Goal: Information Seeking & Learning: Learn about a topic

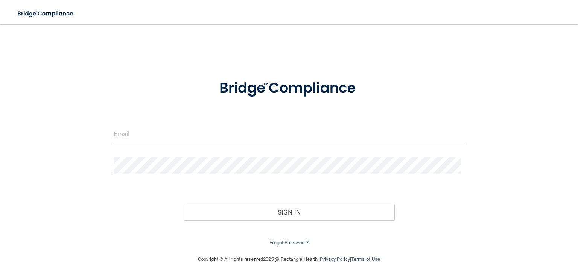
type input "[EMAIL_ADDRESS][DOMAIN_NAME]"
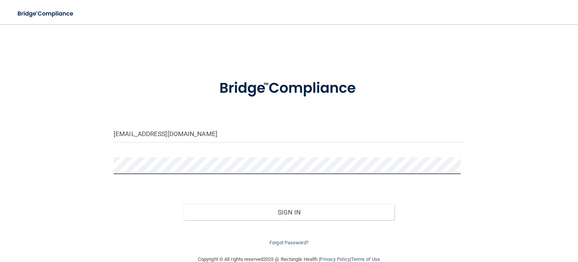
click at [184, 204] on button "Sign In" at bounding box center [289, 212] width 210 height 17
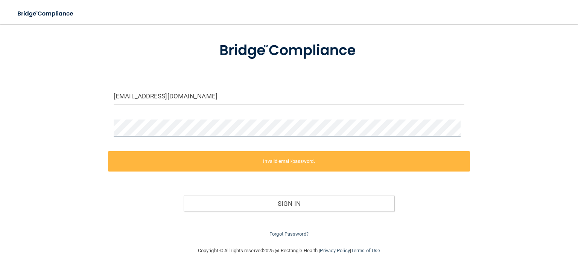
scroll to position [44, 0]
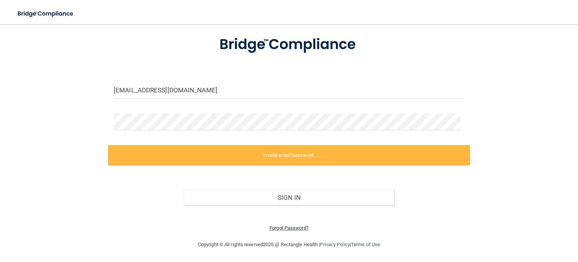
click at [281, 226] on link "Forgot Password?" at bounding box center [289, 228] width 39 height 6
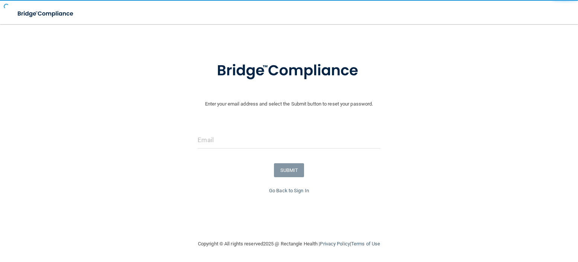
scroll to position [18, 0]
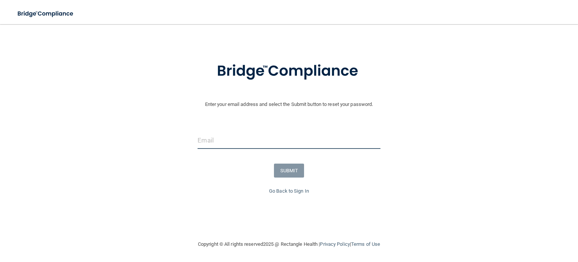
click at [247, 143] on input "email" at bounding box center [289, 140] width 183 height 17
type input "[EMAIL_ADDRESS][DOMAIN_NAME]"
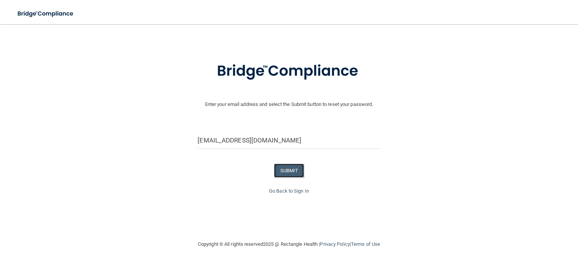
click at [285, 168] on button "SUBMIT" at bounding box center [289, 170] width 30 height 14
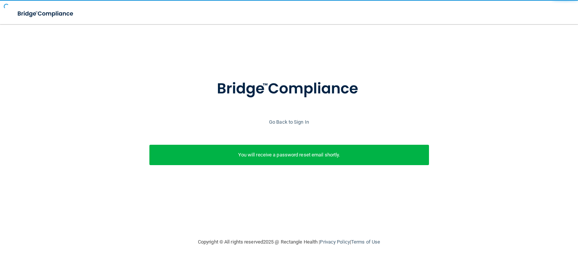
scroll to position [0, 0]
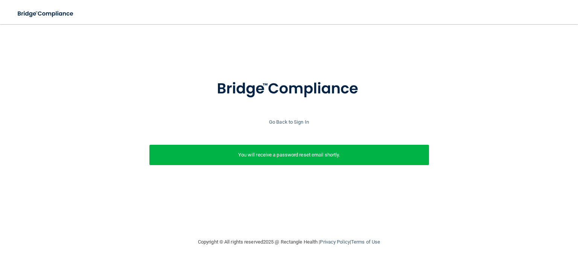
click at [289, 156] on p "You will receive a password reset email shortly." at bounding box center [289, 154] width 268 height 9
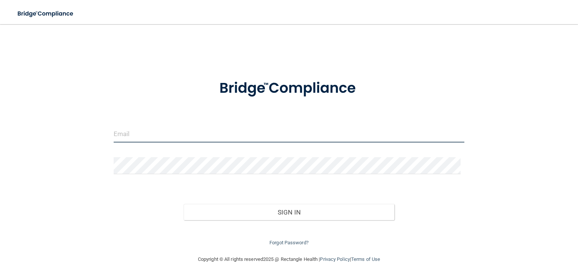
click at [149, 128] on input "email" at bounding box center [289, 133] width 351 height 17
type input "[EMAIL_ADDRESS][DOMAIN_NAME]"
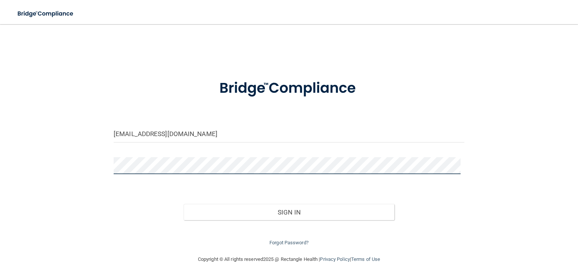
click at [184, 204] on button "Sign In" at bounding box center [289, 212] width 210 height 17
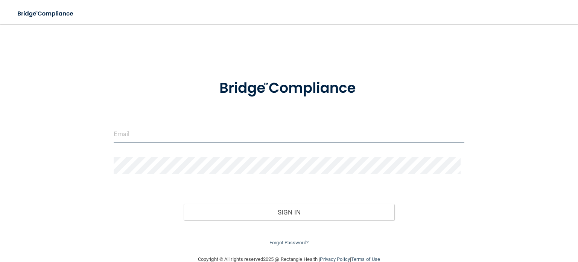
click at [159, 127] on input "email" at bounding box center [289, 133] width 351 height 17
click at [137, 132] on input "email" at bounding box center [289, 133] width 351 height 17
type input "[EMAIL_ADDRESS][DOMAIN_NAME]"
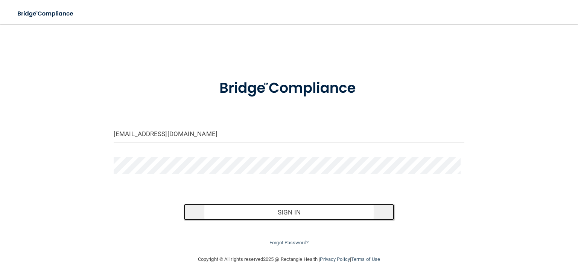
click at [271, 206] on button "Sign In" at bounding box center [289, 212] width 210 height 17
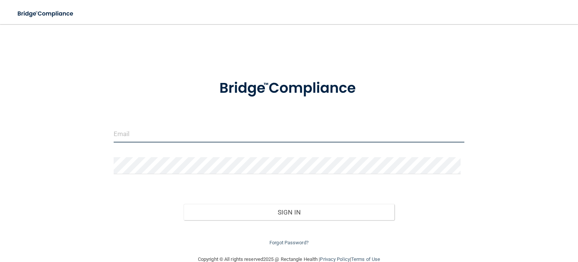
click at [151, 134] on input "email" at bounding box center [289, 133] width 351 height 17
click at [293, 233] on div "Forgot Password?" at bounding box center [289, 233] width 362 height 27
click at [163, 129] on input "email" at bounding box center [289, 133] width 351 height 17
type input "[EMAIL_ADDRESS][DOMAIN_NAME]"
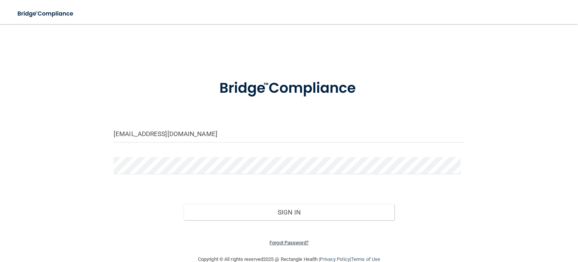
click at [280, 244] on link "Forgot Password?" at bounding box center [289, 242] width 39 height 6
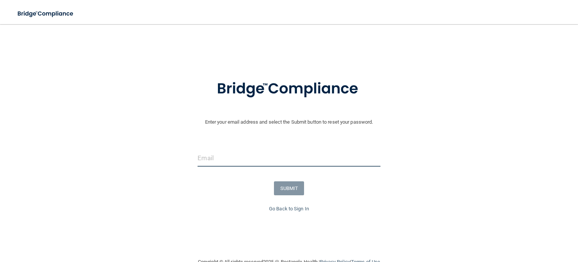
click at [232, 164] on input "email" at bounding box center [289, 157] width 183 height 17
type input "[EMAIL_ADDRESS][DOMAIN_NAME]"
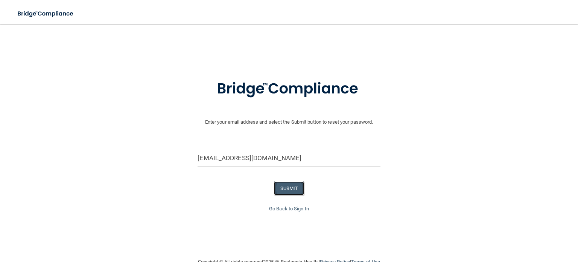
click at [287, 192] on button "SUBMIT" at bounding box center [289, 188] width 30 height 14
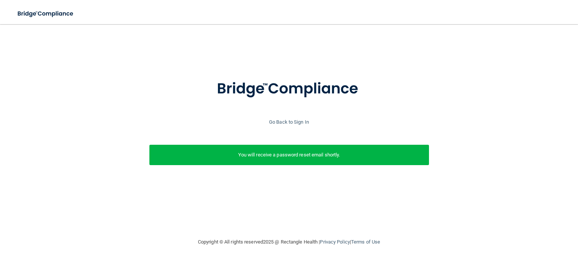
click at [297, 159] on div "You will receive a password reset email shortly." at bounding box center [289, 155] width 280 height 20
click at [287, 120] on link "Go Back to Sign In" at bounding box center [289, 122] width 40 height 6
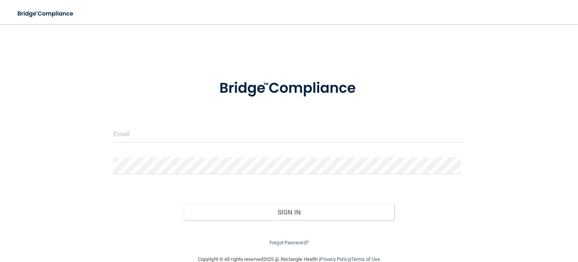
click at [184, 146] on div at bounding box center [289, 136] width 362 height 23
click at [187, 131] on input "email" at bounding box center [289, 133] width 351 height 17
type input "[EMAIL_ADDRESS][DOMAIN_NAME]"
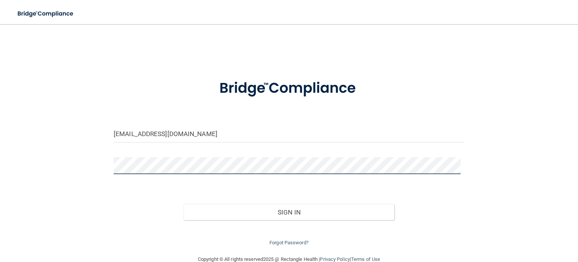
click at [184, 204] on button "Sign In" at bounding box center [289, 212] width 210 height 17
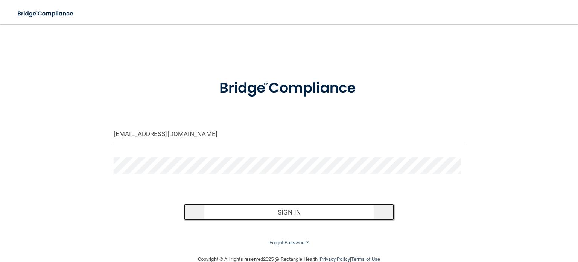
click at [238, 205] on button "Sign In" at bounding box center [289, 212] width 210 height 17
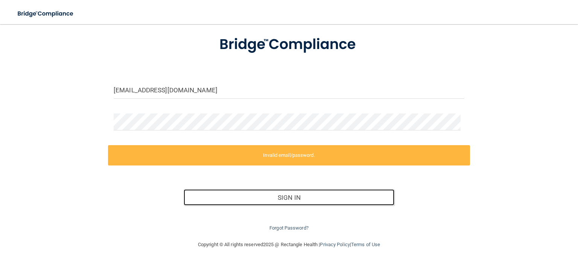
scroll to position [26, 0]
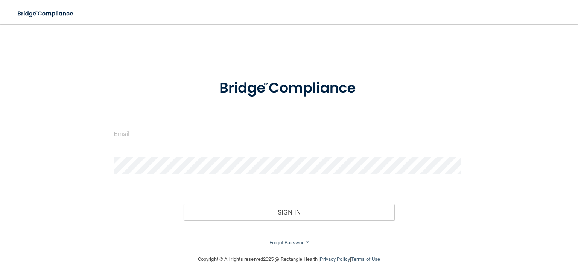
click at [135, 130] on input "email" at bounding box center [289, 133] width 351 height 17
type input "[EMAIL_ADDRESS][DOMAIN_NAME]"
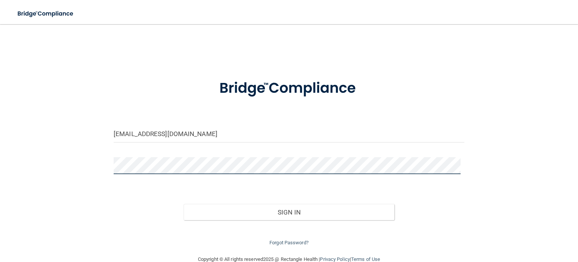
click at [184, 204] on button "Sign In" at bounding box center [289, 212] width 210 height 17
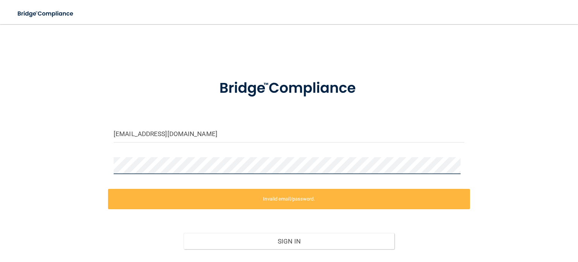
click at [0, 149] on main "kcjcarter2@gmail.com Invalid email/password. You don't have permission to acces…" at bounding box center [289, 143] width 578 height 238
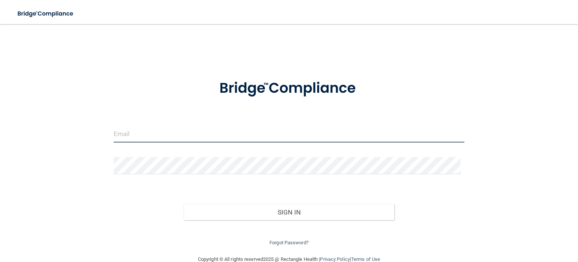
click at [153, 133] on input "email" at bounding box center [289, 133] width 351 height 17
type input "[EMAIL_ADDRESS][DOMAIN_NAME]"
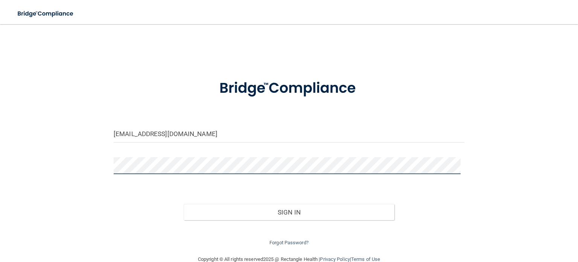
click at [184, 204] on button "Sign In" at bounding box center [289, 212] width 210 height 17
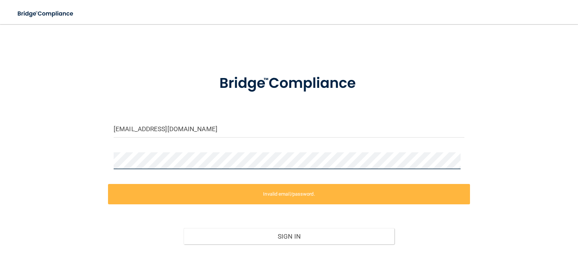
scroll to position [44, 0]
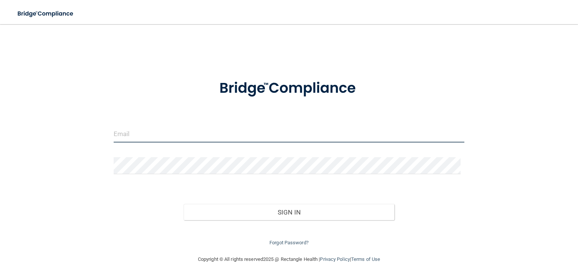
click at [148, 137] on input "email" at bounding box center [289, 133] width 351 height 17
type input "[EMAIL_ADDRESS][DOMAIN_NAME]"
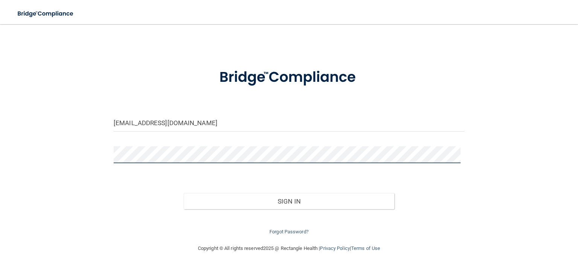
scroll to position [15, 0]
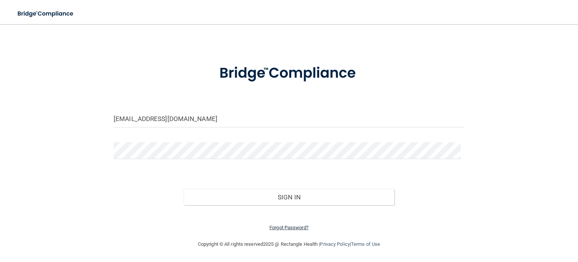
click at [291, 227] on link "Forgot Password?" at bounding box center [289, 227] width 39 height 6
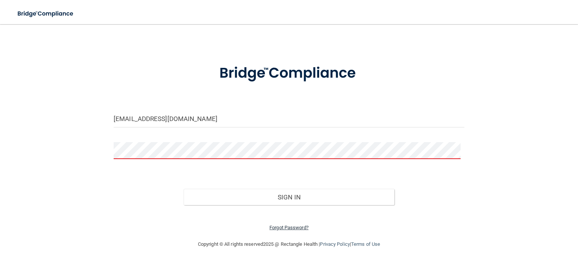
scroll to position [18, 0]
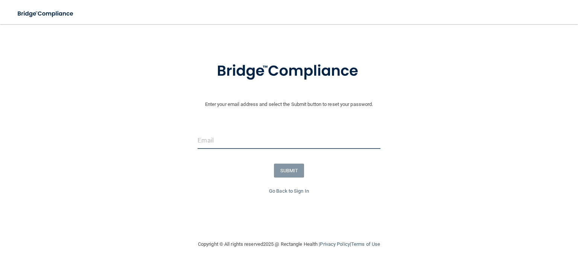
click at [227, 141] on input "email" at bounding box center [289, 140] width 183 height 17
type input "[EMAIL_ADDRESS][DOMAIN_NAME]"
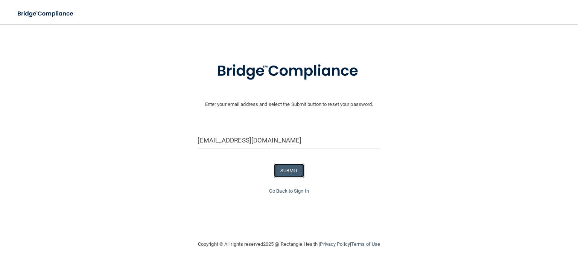
click at [287, 170] on button "SUBMIT" at bounding box center [289, 170] width 30 height 14
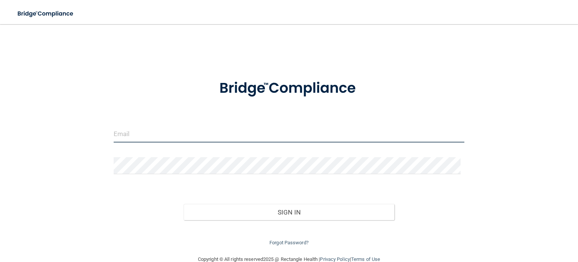
click at [160, 133] on input "email" at bounding box center [289, 133] width 351 height 17
type input "[EMAIL_ADDRESS][DOMAIN_NAME]"
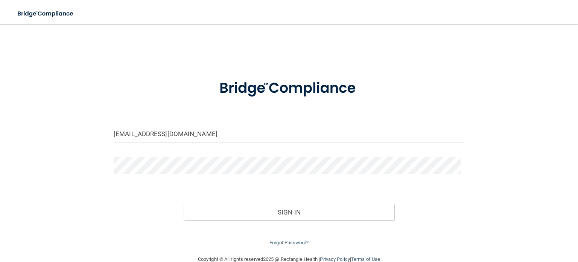
click at [227, 198] on div "Sign In" at bounding box center [289, 205] width 362 height 32
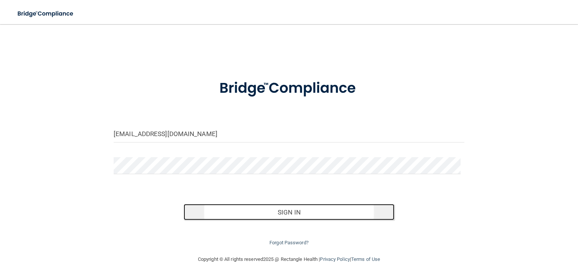
click at [227, 210] on button "Sign In" at bounding box center [289, 212] width 210 height 17
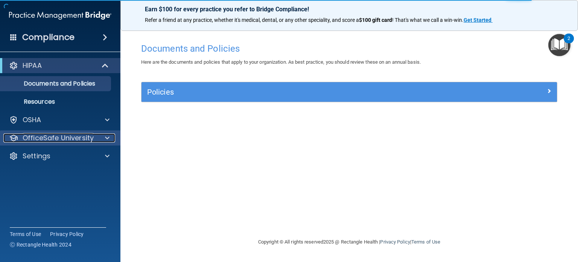
click at [78, 140] on p "OfficeSafe University" at bounding box center [58, 137] width 71 height 9
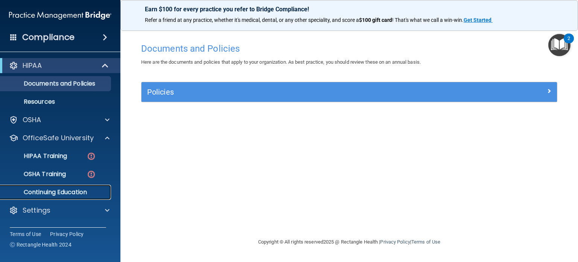
click at [74, 189] on p "Continuing Education" at bounding box center [56, 192] width 103 height 8
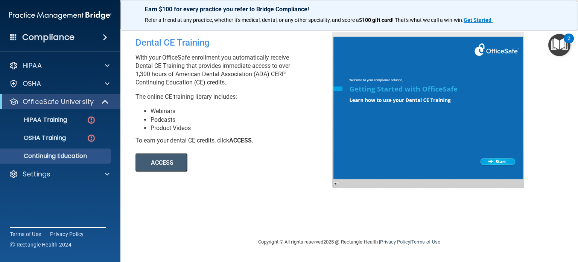
click at [165, 163] on button "ACCESS" at bounding box center [162, 162] width 52 height 18
click at [68, 41] on h4 "Compliance" at bounding box center [48, 37] width 52 height 11
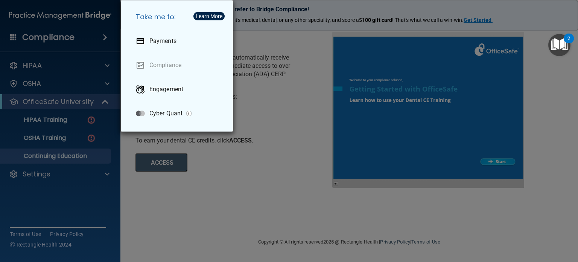
click at [255, 101] on div "Take me to: Payments Compliance Engagement Cyber Quant" at bounding box center [289, 131] width 578 height 262
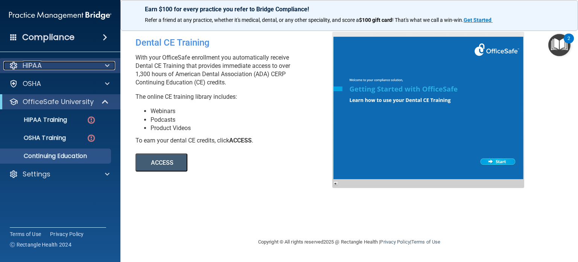
click at [29, 63] on p "HIPAA" at bounding box center [32, 65] width 19 height 9
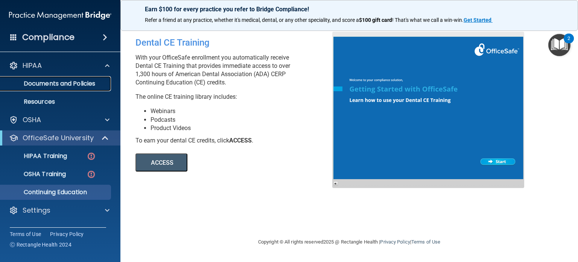
click at [38, 88] on link "Documents and Policies" at bounding box center [51, 83] width 119 height 15
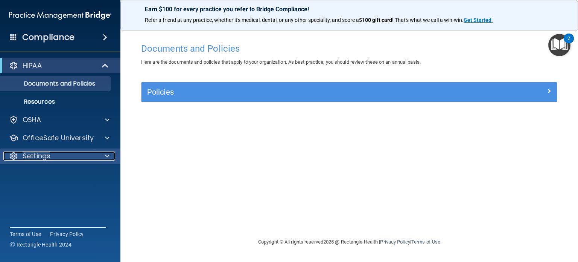
click at [49, 159] on p "Settings" at bounding box center [37, 155] width 28 height 9
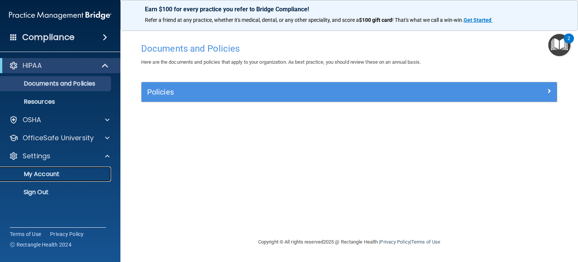
click at [41, 175] on p "My Account" at bounding box center [56, 174] width 103 height 8
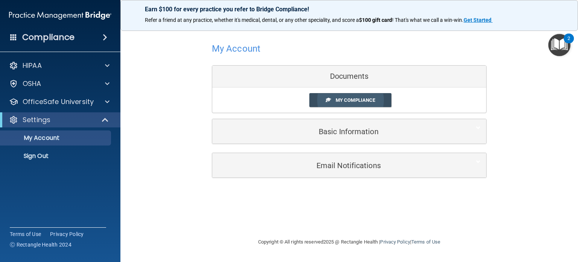
click at [335, 101] on link "My Compliance" at bounding box center [350, 100] width 82 height 14
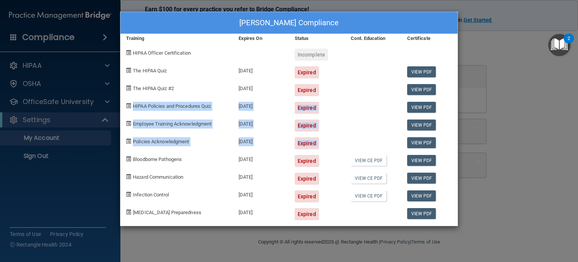
drag, startPoint x: 449, startPoint y: 94, endPoint x: 448, endPoint y: 131, distance: 36.6
click at [448, 131] on div "[PERSON_NAME] Compliance Training Expires On Status Cont. Education Certificate…" at bounding box center [289, 119] width 338 height 214
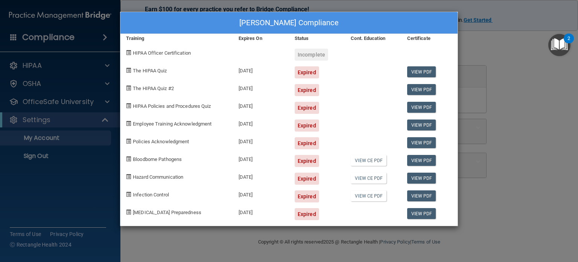
click at [353, 88] on div at bounding box center [373, 87] width 56 height 18
drag, startPoint x: 296, startPoint y: 20, endPoint x: 449, endPoint y: 19, distance: 152.5
click at [449, 19] on div "[PERSON_NAME] Compliance" at bounding box center [288, 23] width 337 height 22
click at [492, 32] on div "[PERSON_NAME] Compliance Training Expires On Status Cont. Education Certificate…" at bounding box center [289, 131] width 578 height 262
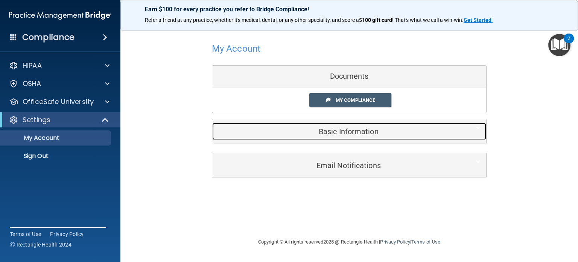
click at [300, 132] on h5 "Basic Information" at bounding box center [338, 131] width 240 height 8
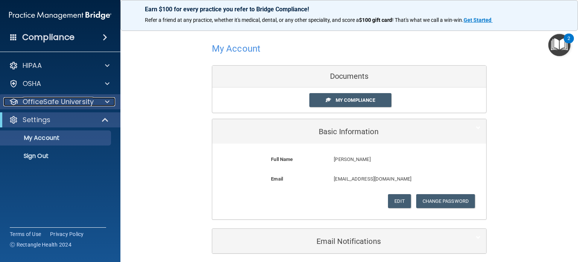
click at [97, 97] on div at bounding box center [106, 101] width 19 height 9
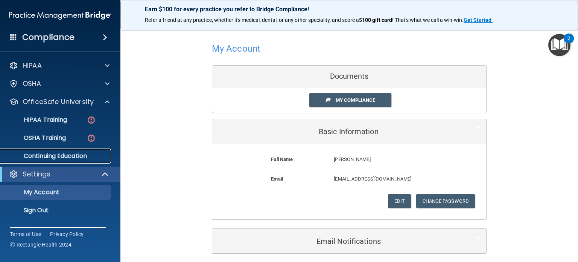
click at [68, 158] on p "Continuing Education" at bounding box center [56, 156] width 103 height 8
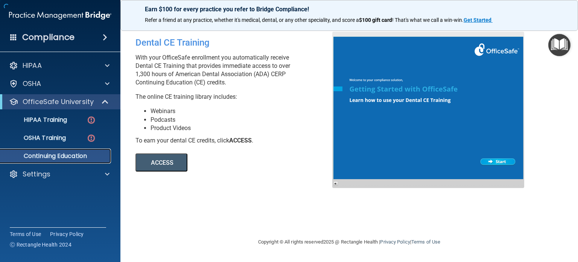
click at [68, 158] on p "Continuing Education" at bounding box center [56, 156] width 103 height 8
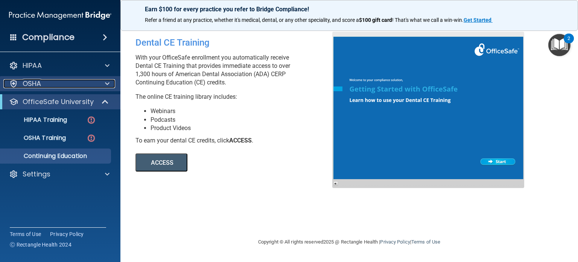
click at [82, 87] on div "OSHA" at bounding box center [49, 83] width 93 height 9
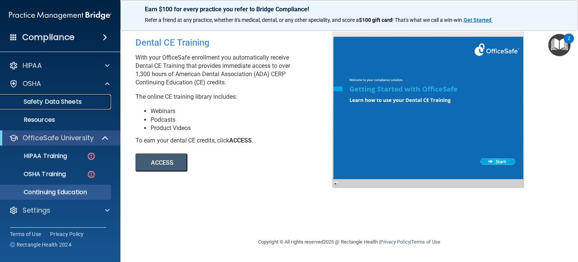
click at [71, 105] on p "Safety Data Sheets" at bounding box center [56, 102] width 103 height 8
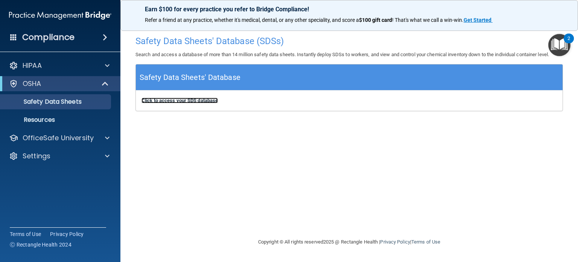
click at [161, 101] on b "Click to access your SDS database" at bounding box center [180, 101] width 76 height 6
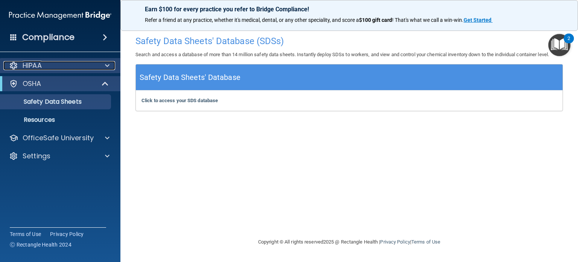
click at [93, 63] on div "HIPAA" at bounding box center [49, 65] width 93 height 9
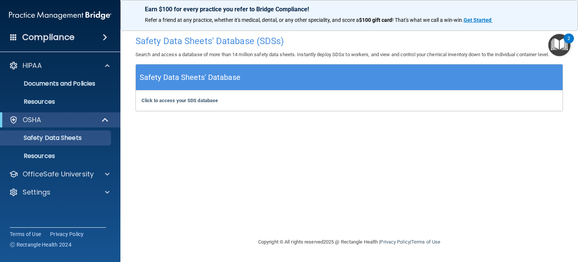
click at [98, 33] on div "Compliance" at bounding box center [60, 37] width 120 height 17
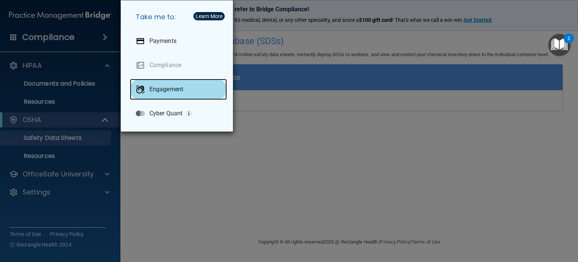
click at [169, 90] on p "Engagement" at bounding box center [166, 89] width 34 height 8
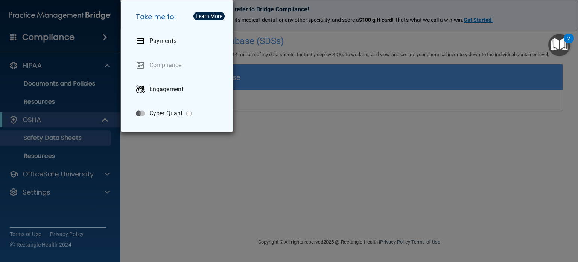
click at [304, 136] on div "Take me to: Payments Compliance Engagement Cyber Quant" at bounding box center [289, 131] width 578 height 262
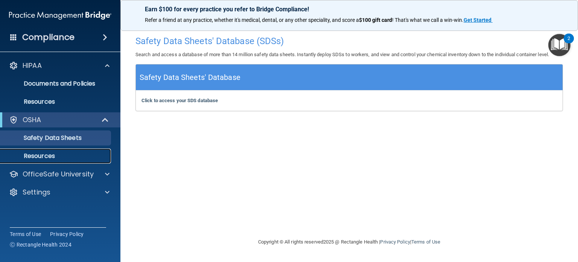
click at [55, 155] on p "Resources" at bounding box center [56, 156] width 103 height 8
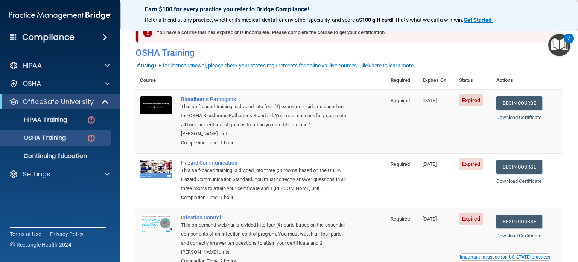
scroll to position [15, 0]
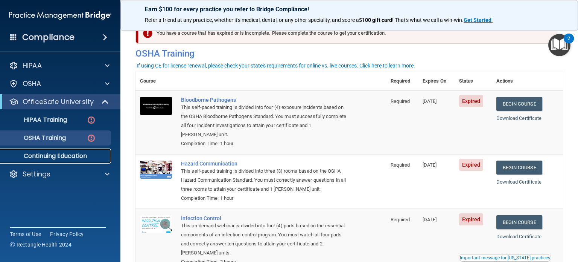
click at [60, 157] on p "Continuing Education" at bounding box center [56, 156] width 103 height 8
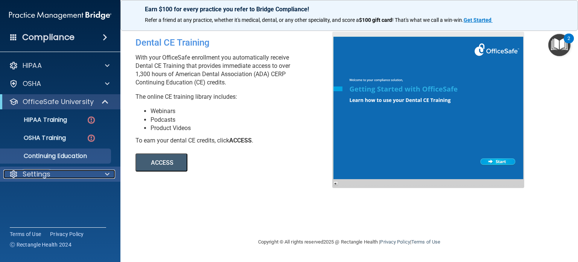
click at [64, 175] on div "Settings" at bounding box center [49, 173] width 93 height 9
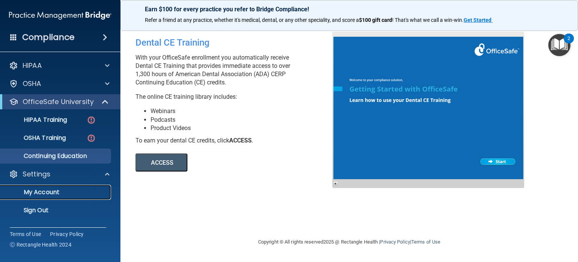
click at [49, 191] on p "My Account" at bounding box center [56, 192] width 103 height 8
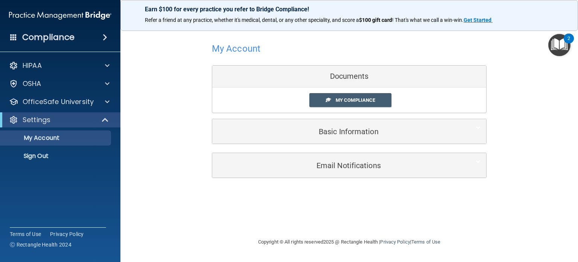
click at [336, 72] on div "Documents" at bounding box center [349, 77] width 274 height 22
click at [344, 95] on link "My Compliance" at bounding box center [350, 100] width 82 height 14
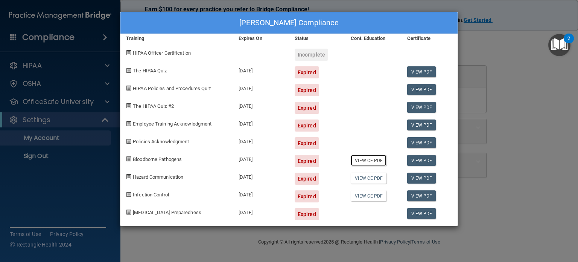
click at [366, 161] on link "View CE PDF" at bounding box center [369, 160] width 36 height 11
click at [366, 210] on div at bounding box center [373, 211] width 56 height 18
click at [424, 214] on link "View PDF" at bounding box center [421, 213] width 29 height 11
click at [477, 213] on div "Kaycee Carter's Compliance Training Expires On Status Cont. Education Certifica…" at bounding box center [289, 131] width 578 height 262
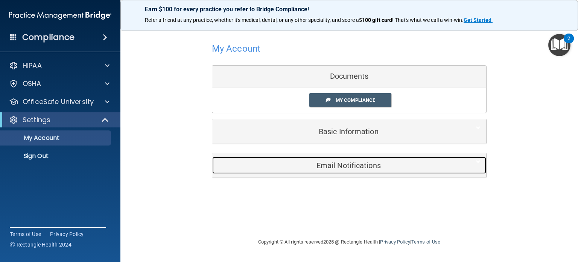
click at [314, 167] on h5 "Email Notifications" at bounding box center [338, 165] width 240 height 8
